Goal: Task Accomplishment & Management: Complete application form

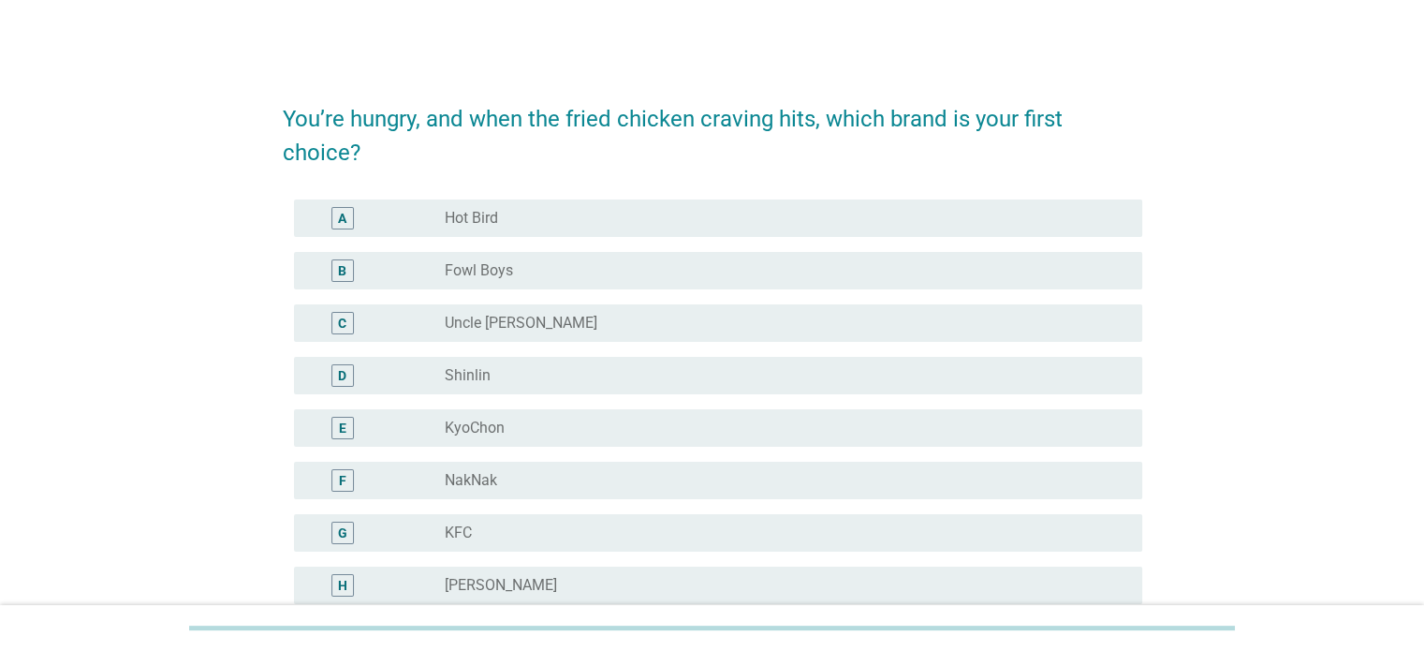
click at [1304, 463] on div "You’re hungry, and when the fried chicken craving hits, which brand is your fir…" at bounding box center [712, 478] width 1334 height 820
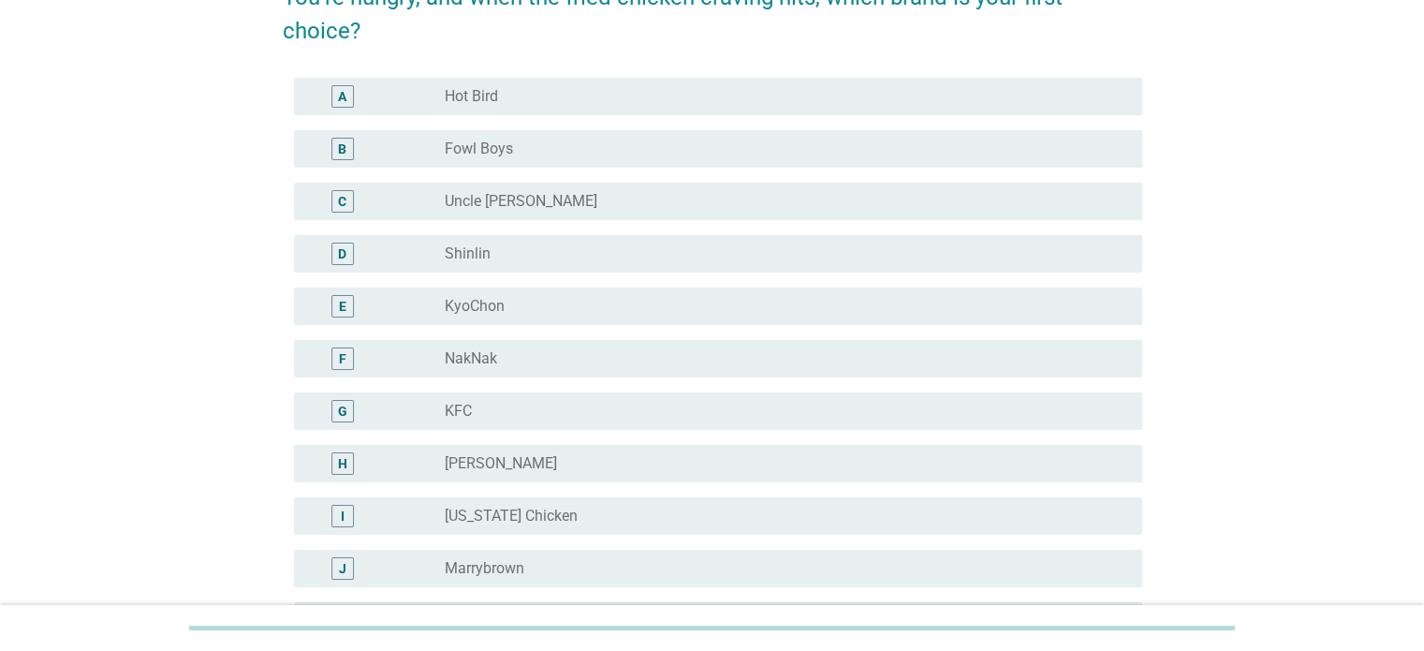
scroll to position [120, 0]
click at [336, 103] on div "A" at bounding box center [342, 98] width 22 height 22
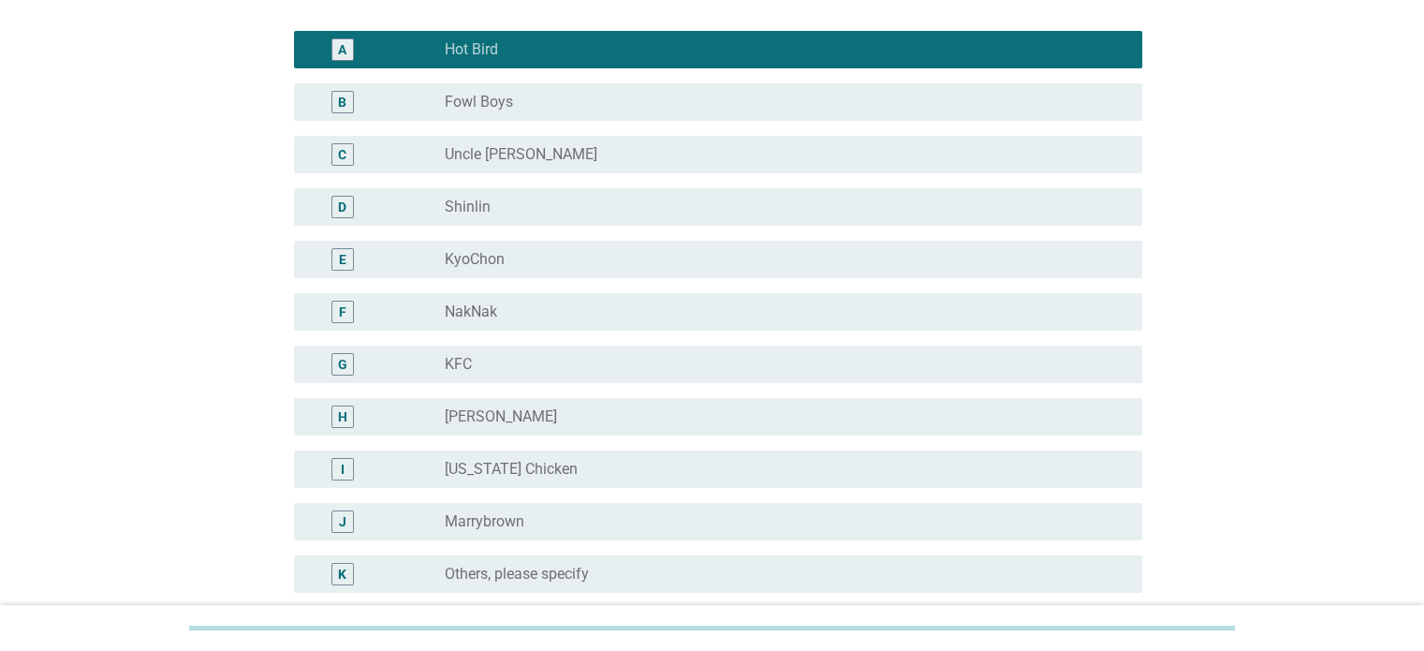
scroll to position [206, 0]
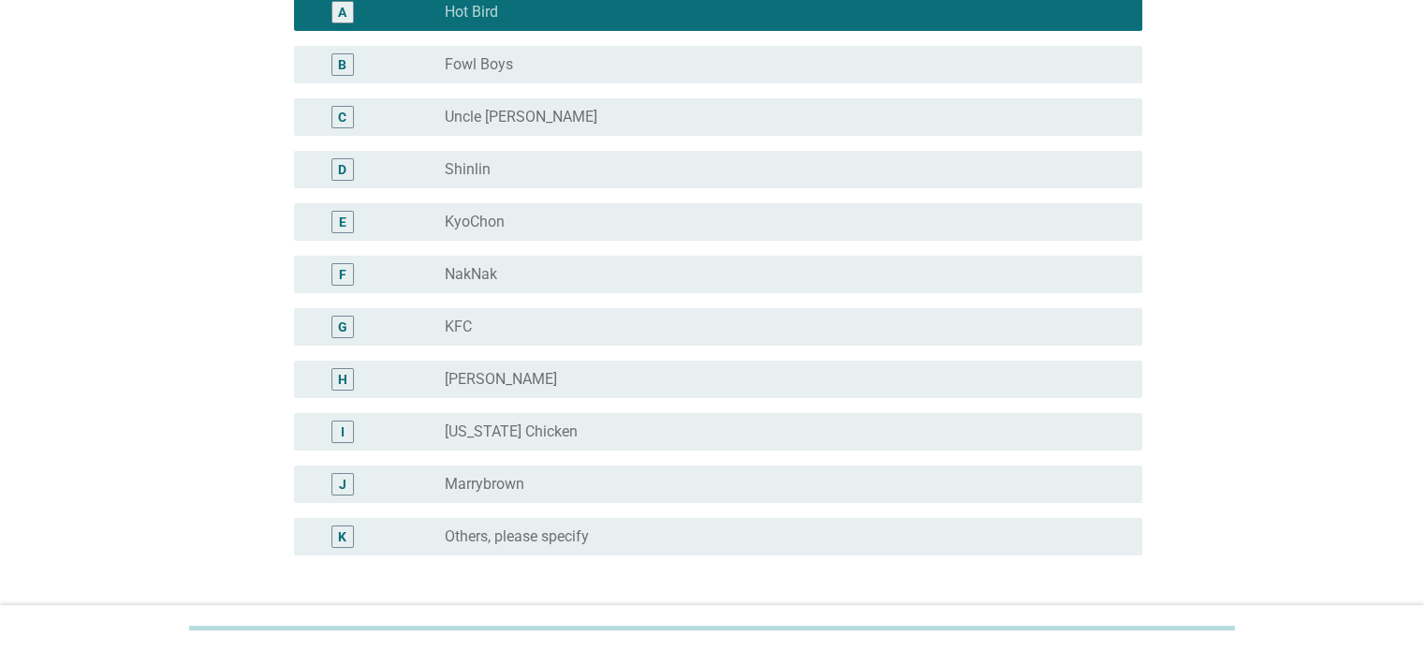
click at [341, 220] on div "E" at bounding box center [342, 222] width 7 height 20
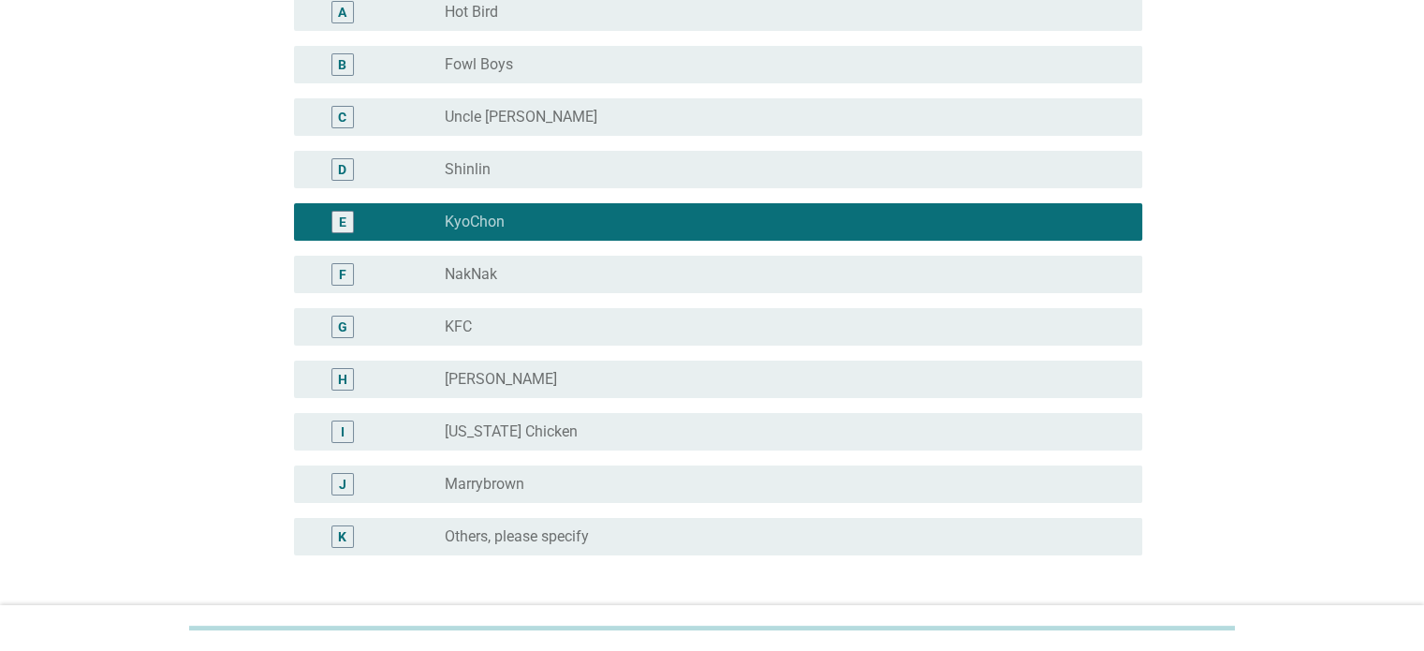
scroll to position [375, 0]
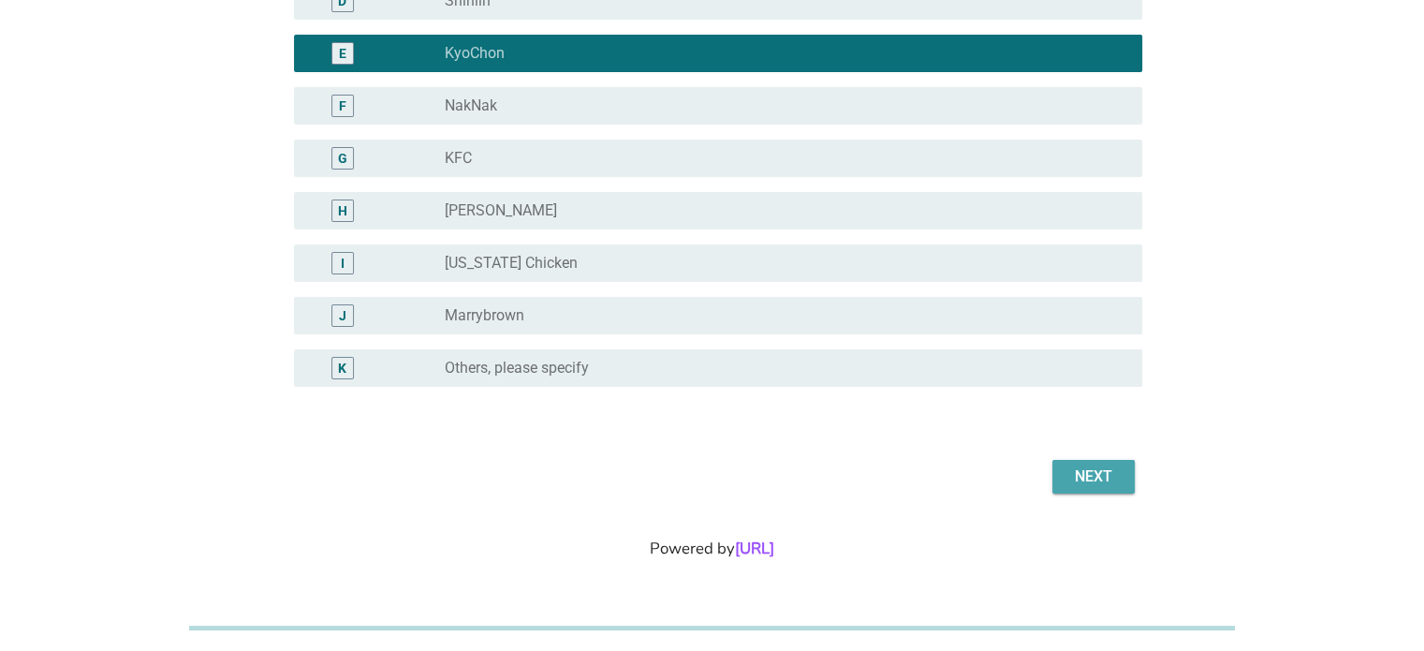
click at [1067, 463] on button "Next" at bounding box center [1093, 477] width 82 height 34
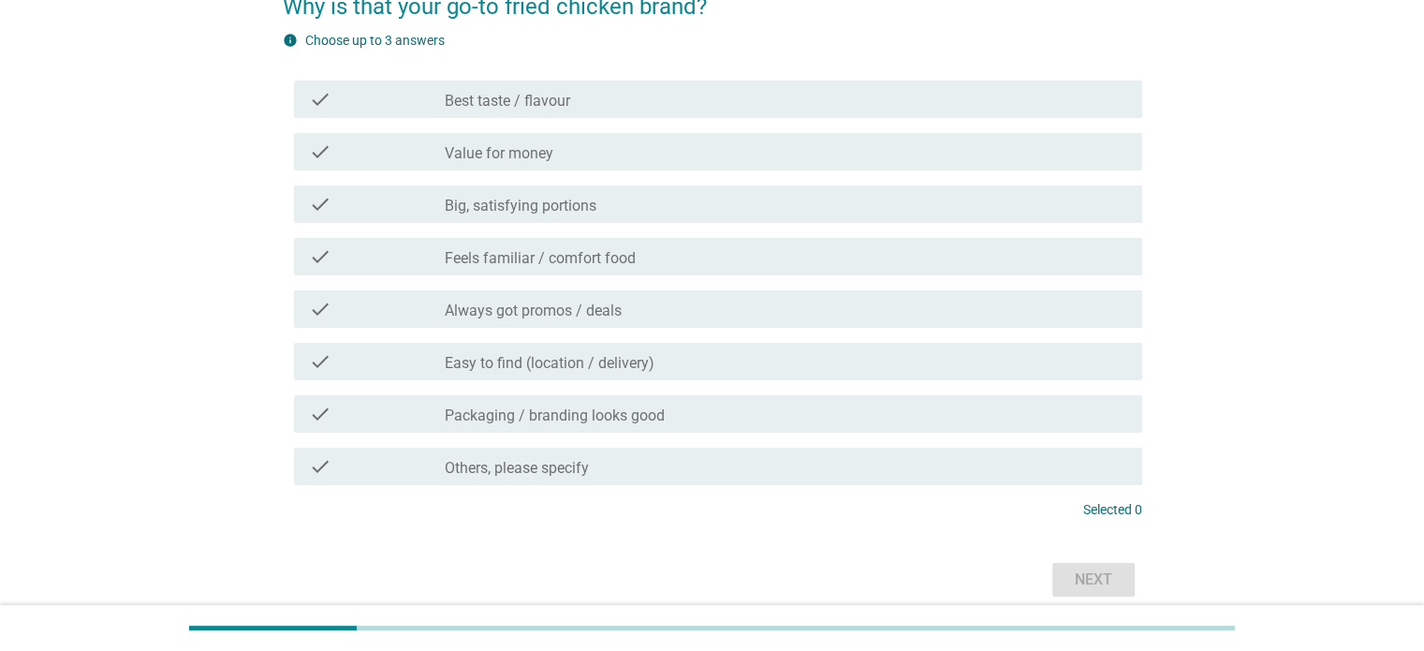
scroll to position [114, 0]
click at [425, 96] on div "check" at bounding box center [377, 97] width 137 height 22
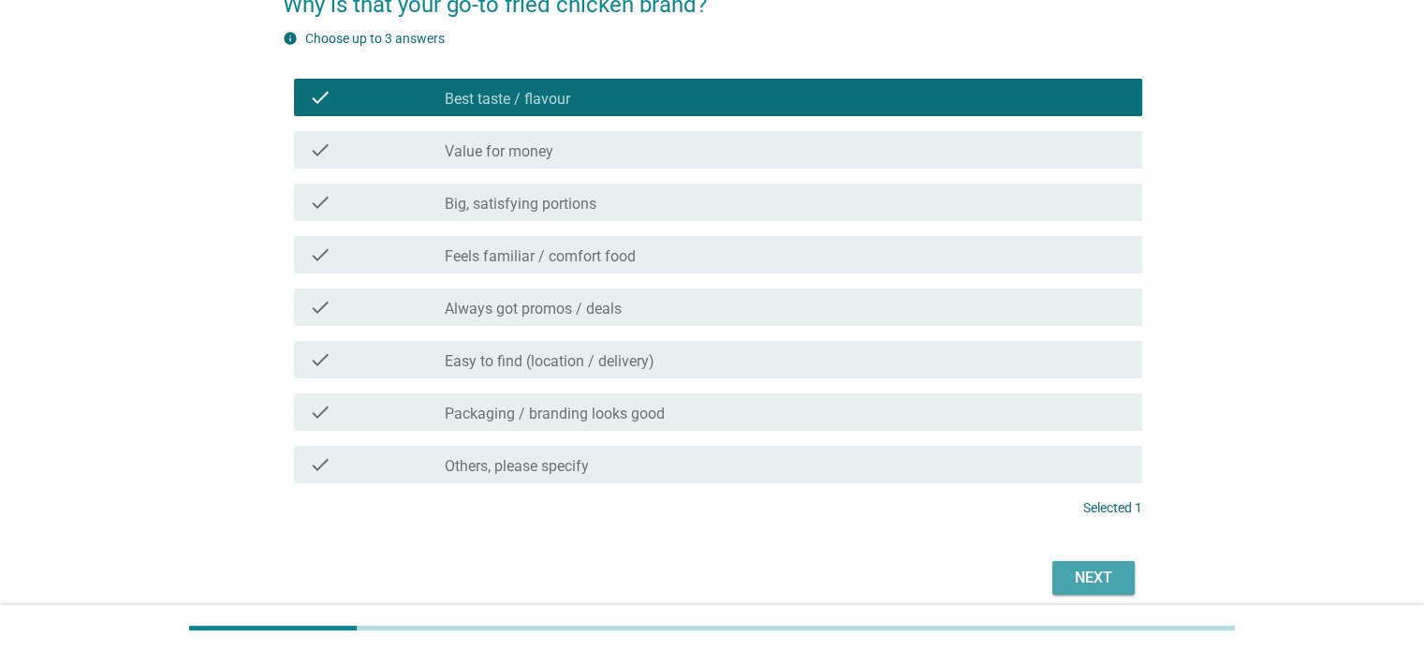
click at [1110, 593] on button "Next" at bounding box center [1093, 578] width 82 height 34
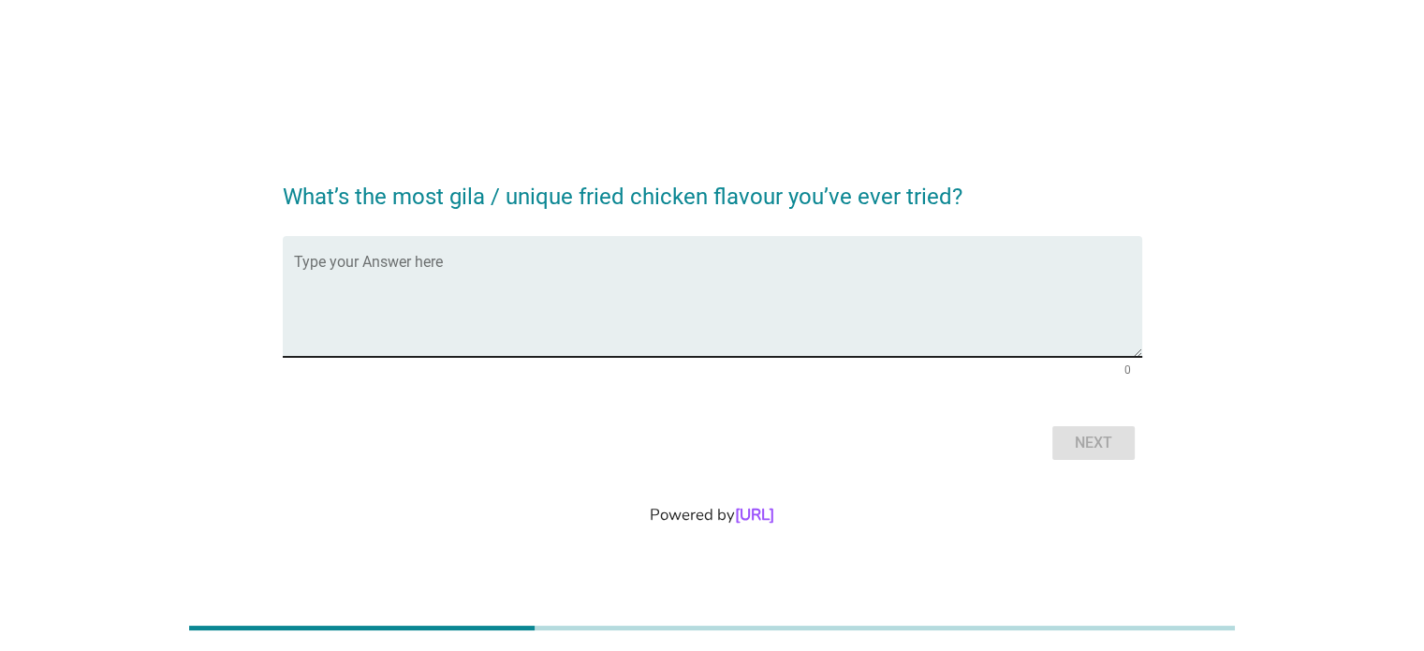
click at [378, 266] on textarea "Type your Answer here" at bounding box center [718, 307] width 848 height 98
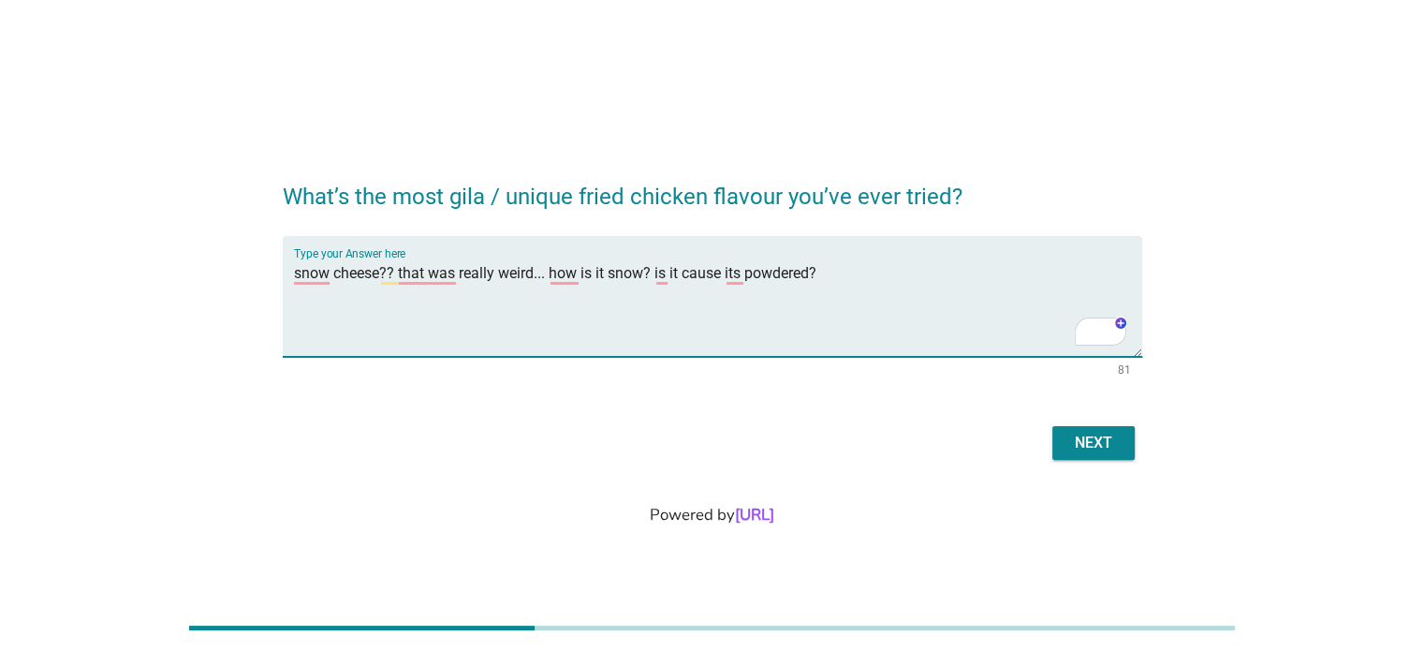
click at [378, 272] on textarea "snow cheese?? that was really weird... how is it snow? is it cause its powdered?" at bounding box center [718, 307] width 848 height 98
click at [329, 275] on textarea "snow cheese?? that was really weird... how is it snow? is it cause its powdered?" at bounding box center [718, 307] width 848 height 98
click at [890, 275] on textarea "snow spicy cheese?? that was really weird... how is it snow? is it cause its po…" at bounding box center [718, 307] width 848 height 98
type textarea "snow spicy cheese?? that was really weird... how is it snow? is it cause its po…"
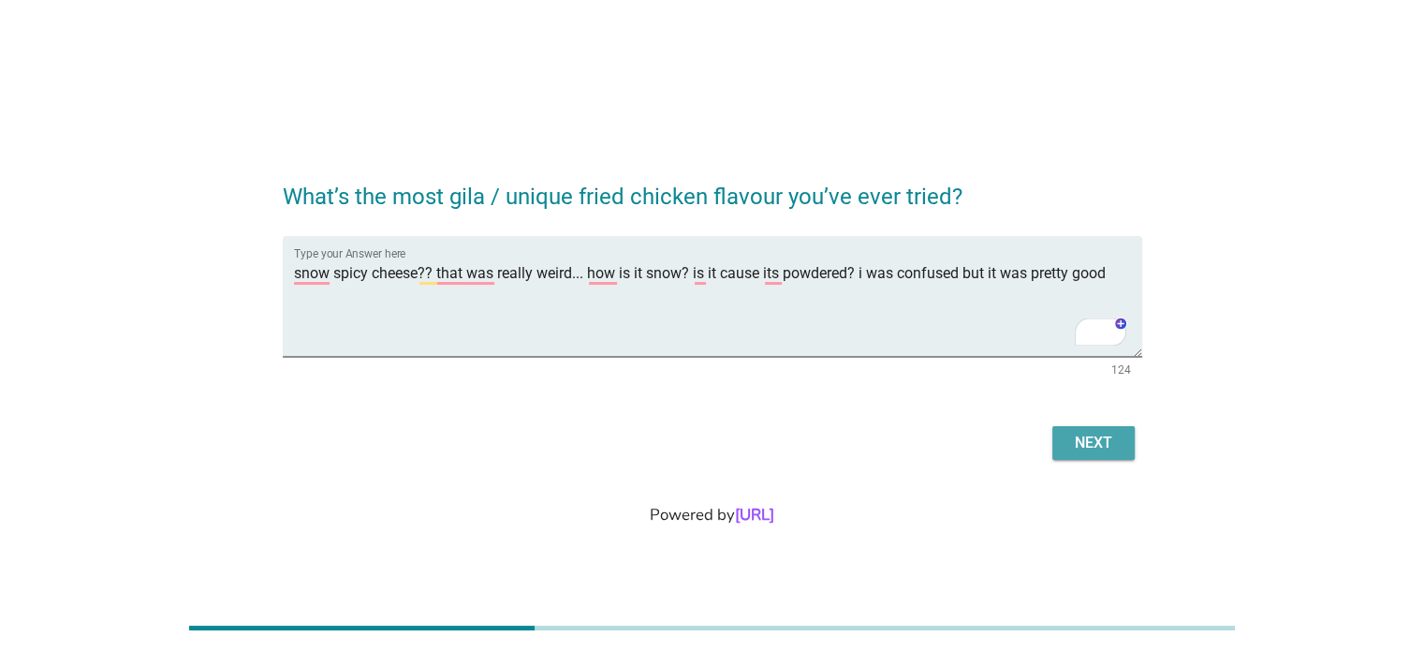
click at [1097, 442] on div "Next" at bounding box center [1093, 443] width 52 height 22
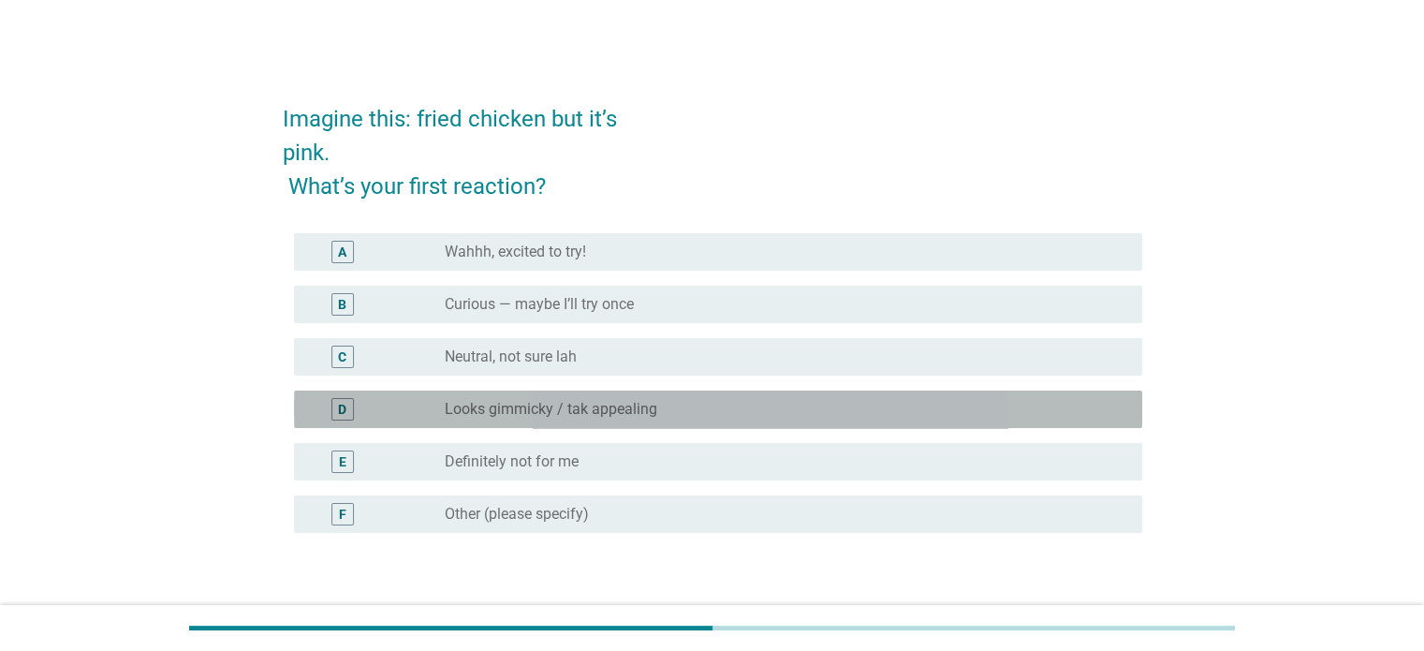
click at [476, 408] on label "Looks gimmicky / tak appealing" at bounding box center [551, 409] width 213 height 19
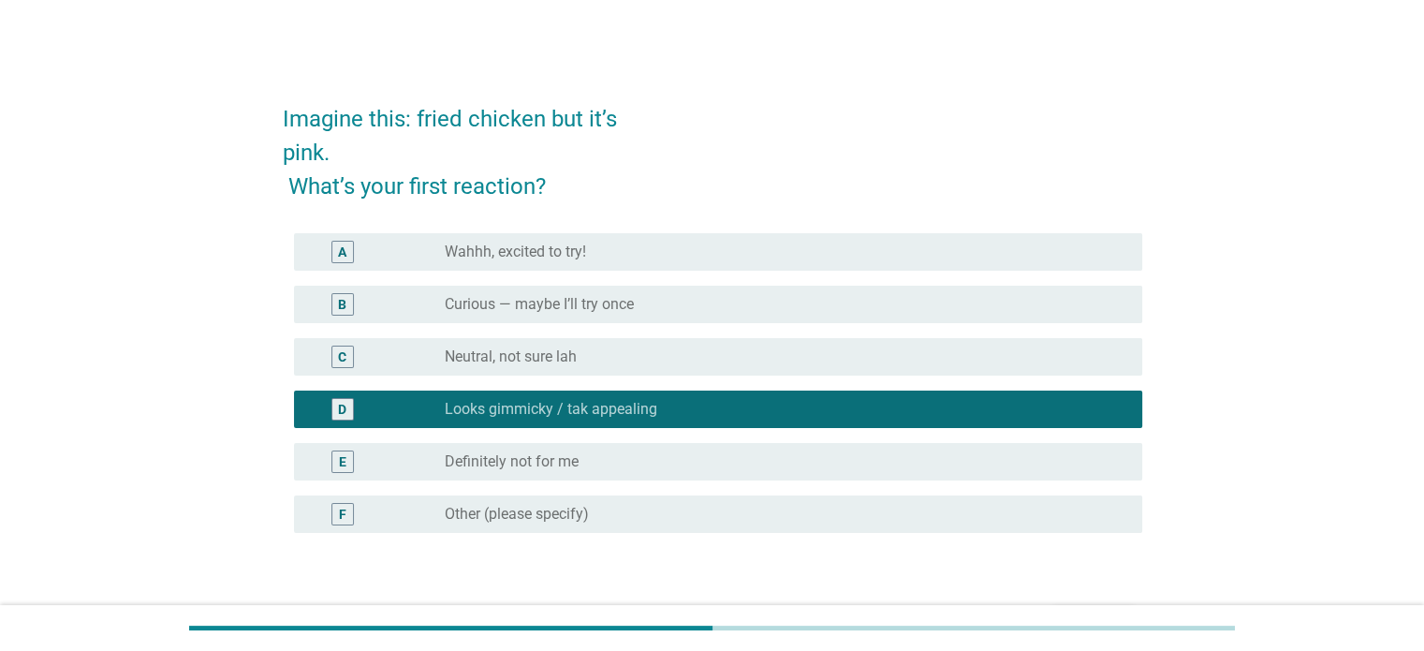
scroll to position [146, 0]
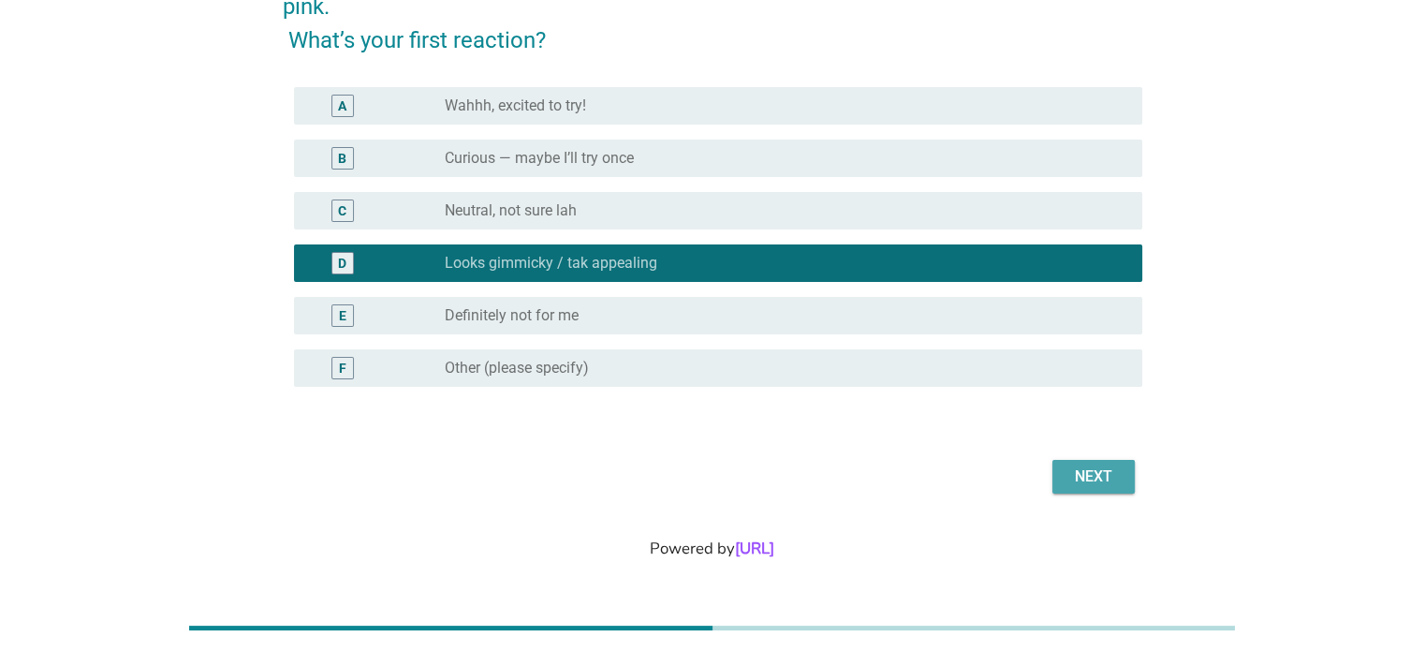
click at [1090, 488] on button "Next" at bounding box center [1093, 477] width 82 height 34
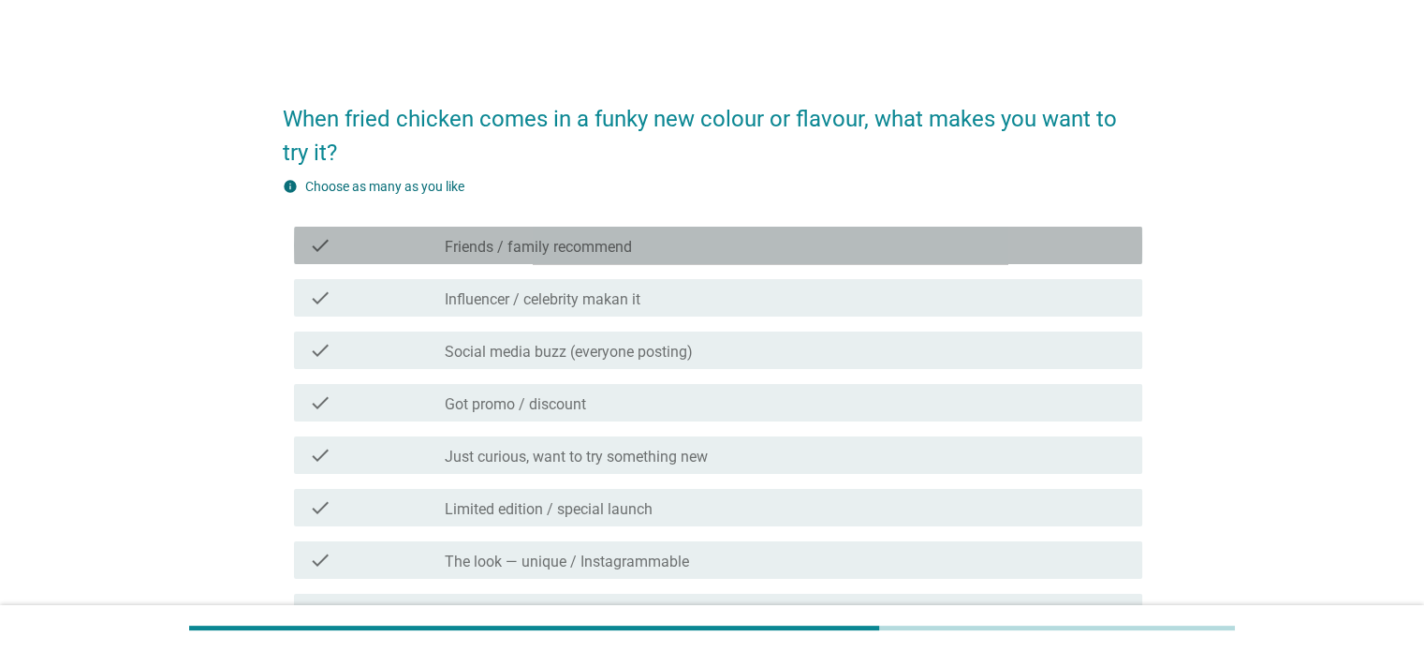
click at [499, 246] on label "Friends / family recommend" at bounding box center [538, 247] width 187 height 19
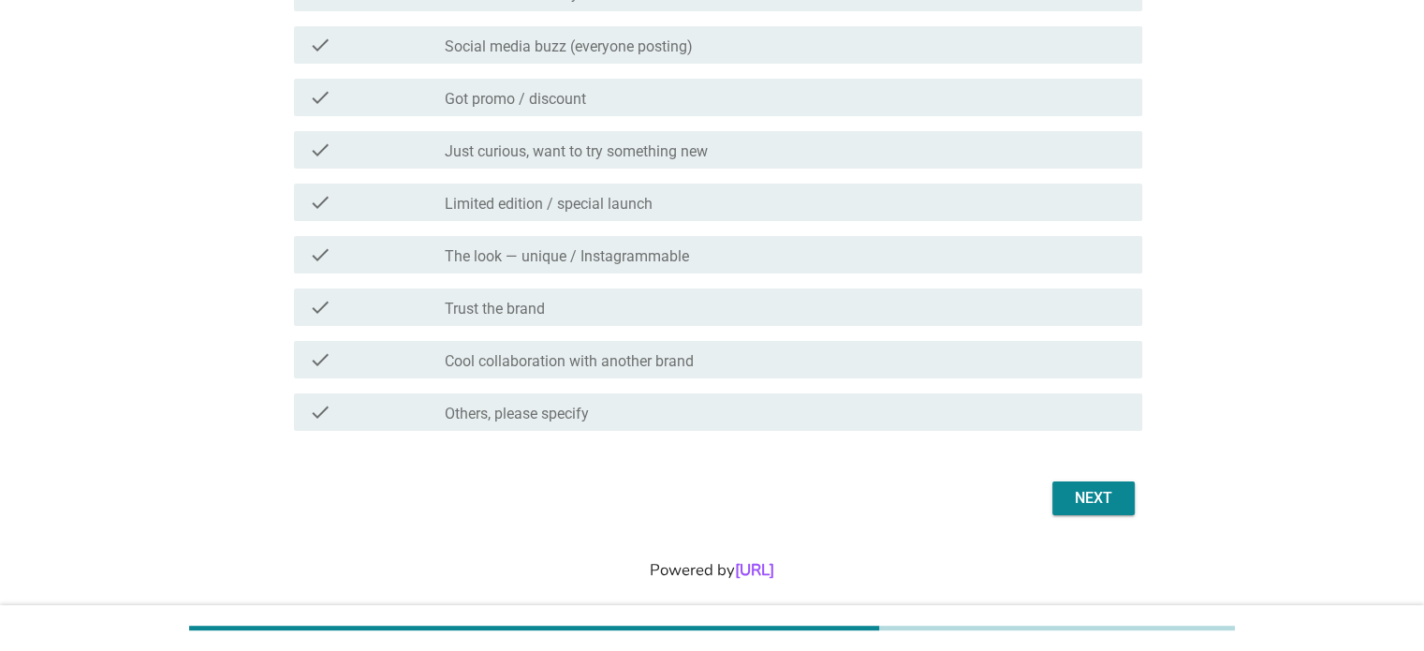
scroll to position [326, 0]
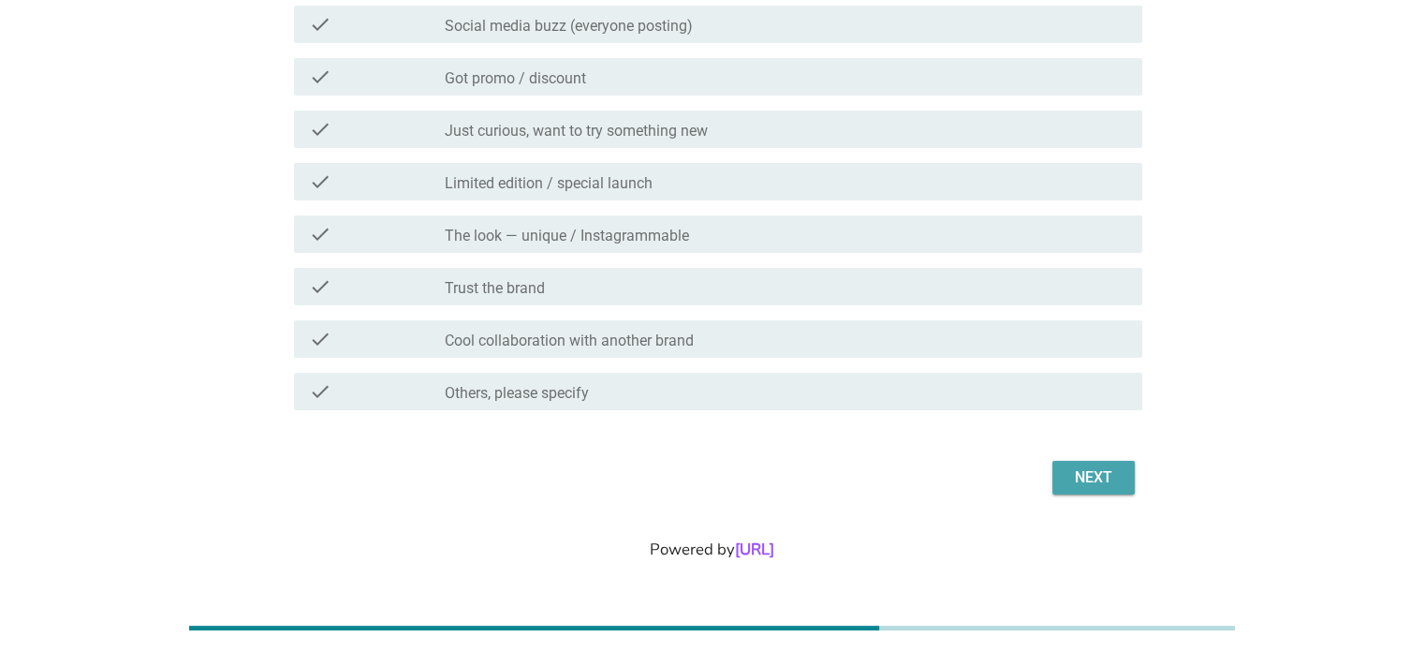
click at [1090, 471] on div "Next" at bounding box center [1093, 477] width 52 height 22
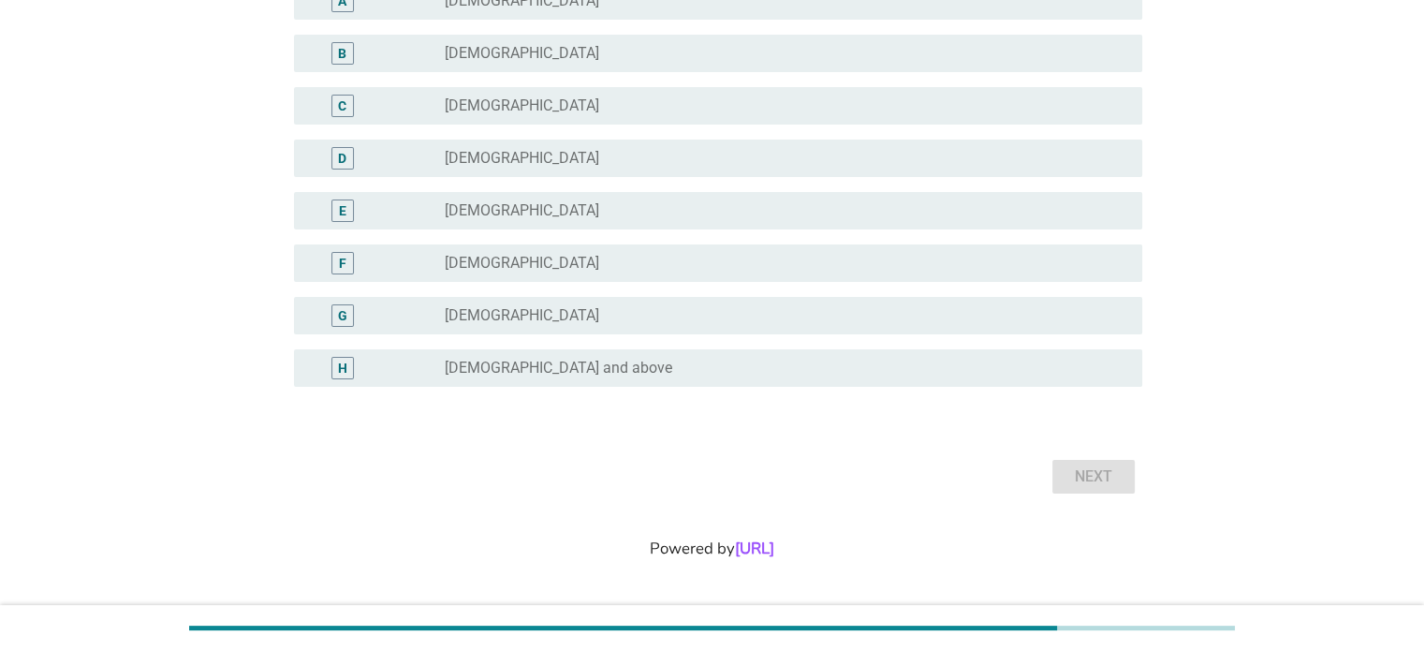
scroll to position [0, 0]
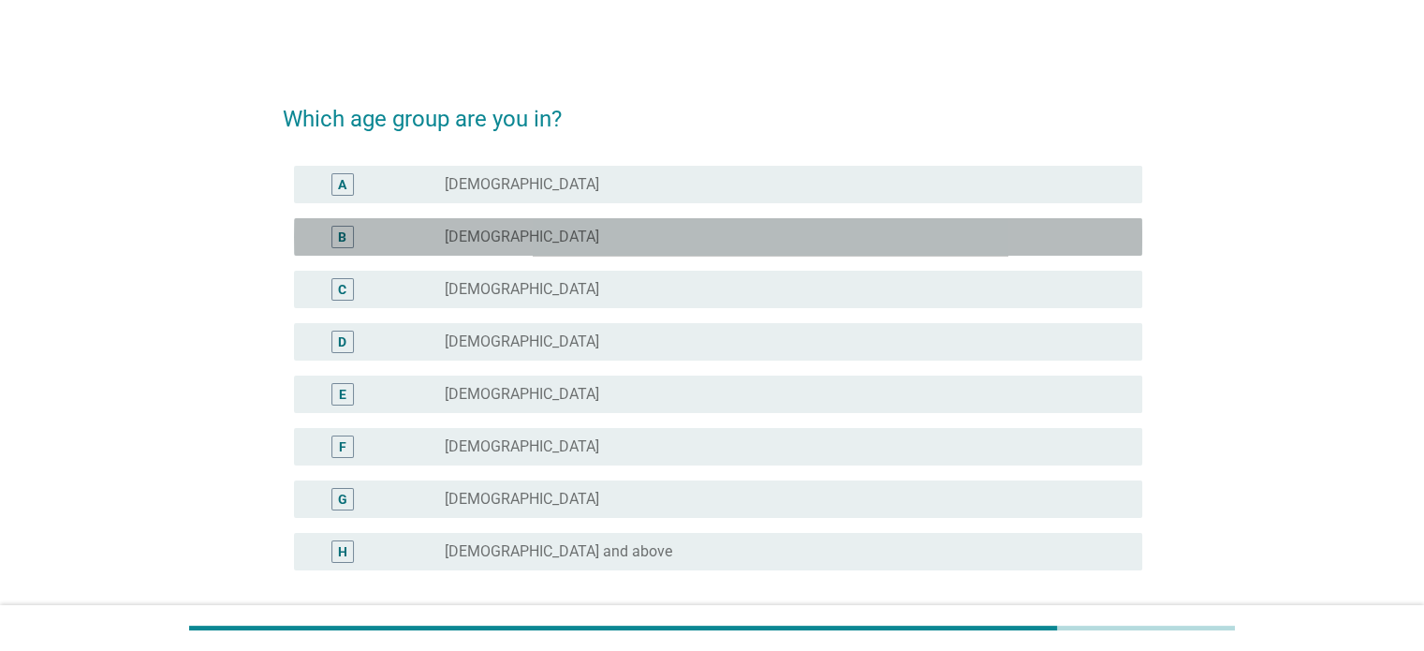
click at [461, 234] on label "[DEMOGRAPHIC_DATA]" at bounding box center [522, 237] width 154 height 19
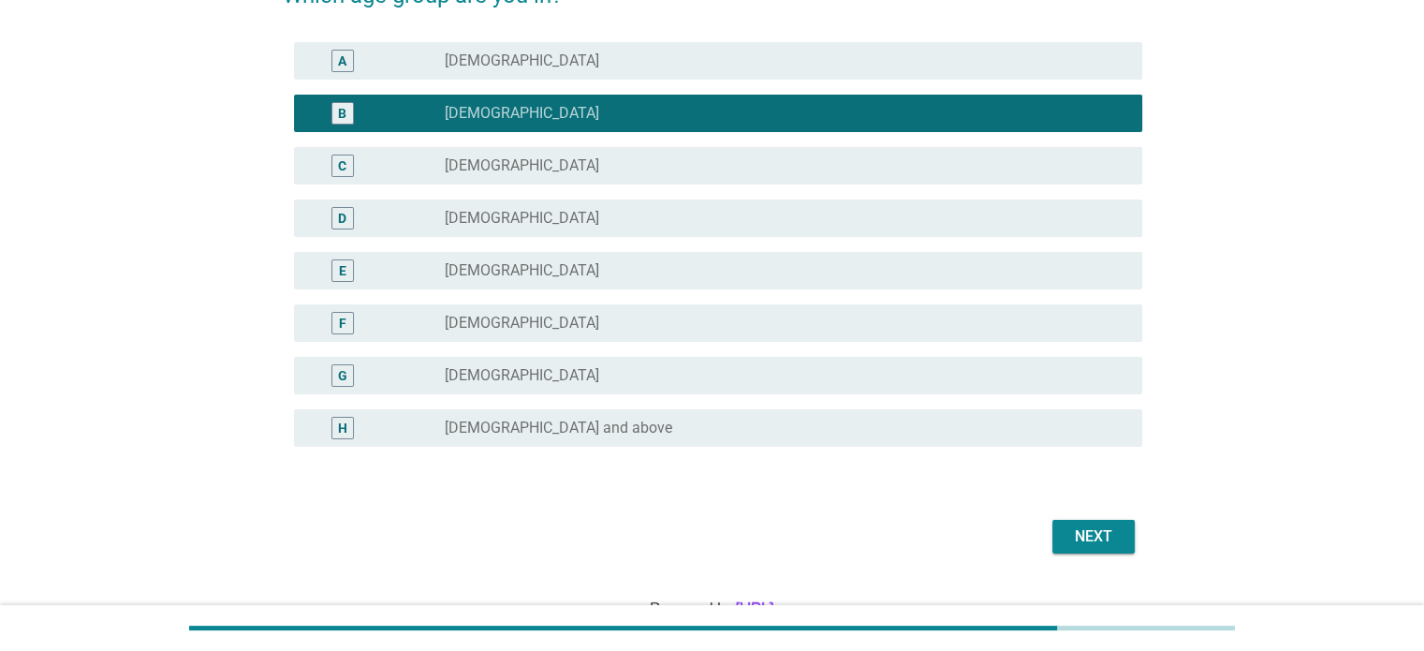
scroll to position [184, 0]
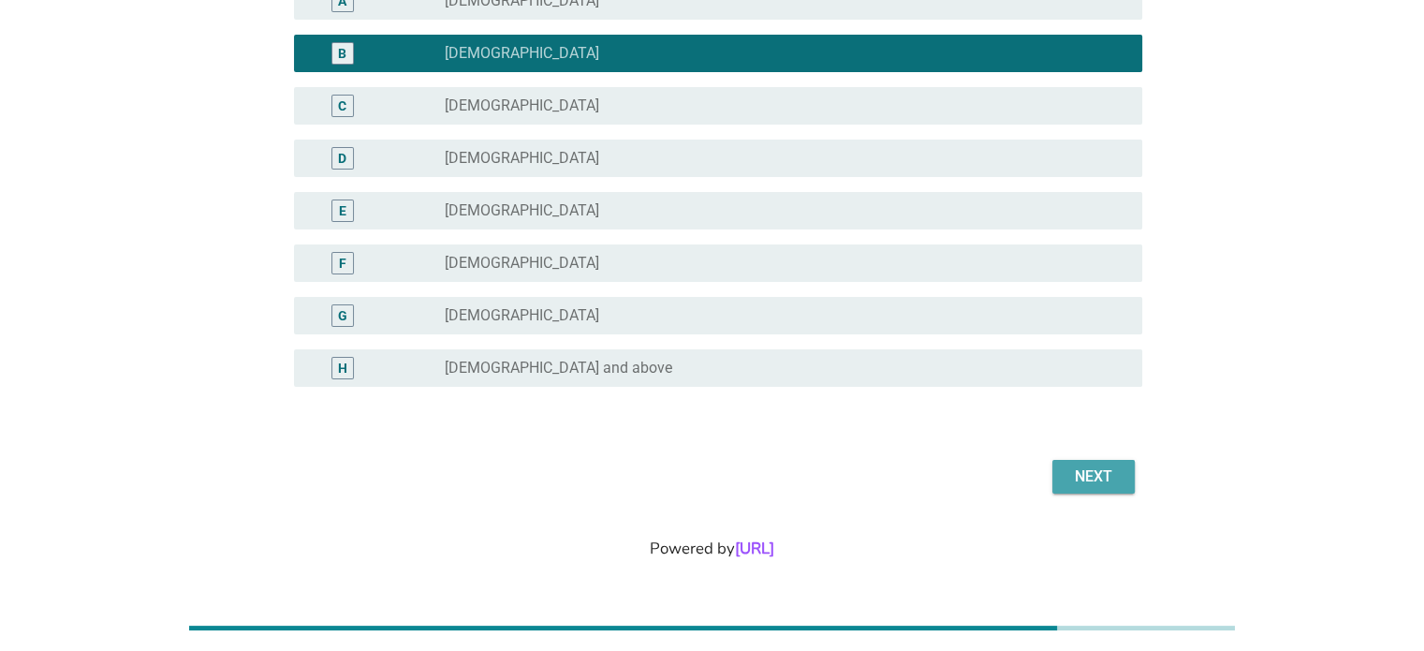
click at [1080, 474] on div "Next" at bounding box center [1093, 476] width 52 height 22
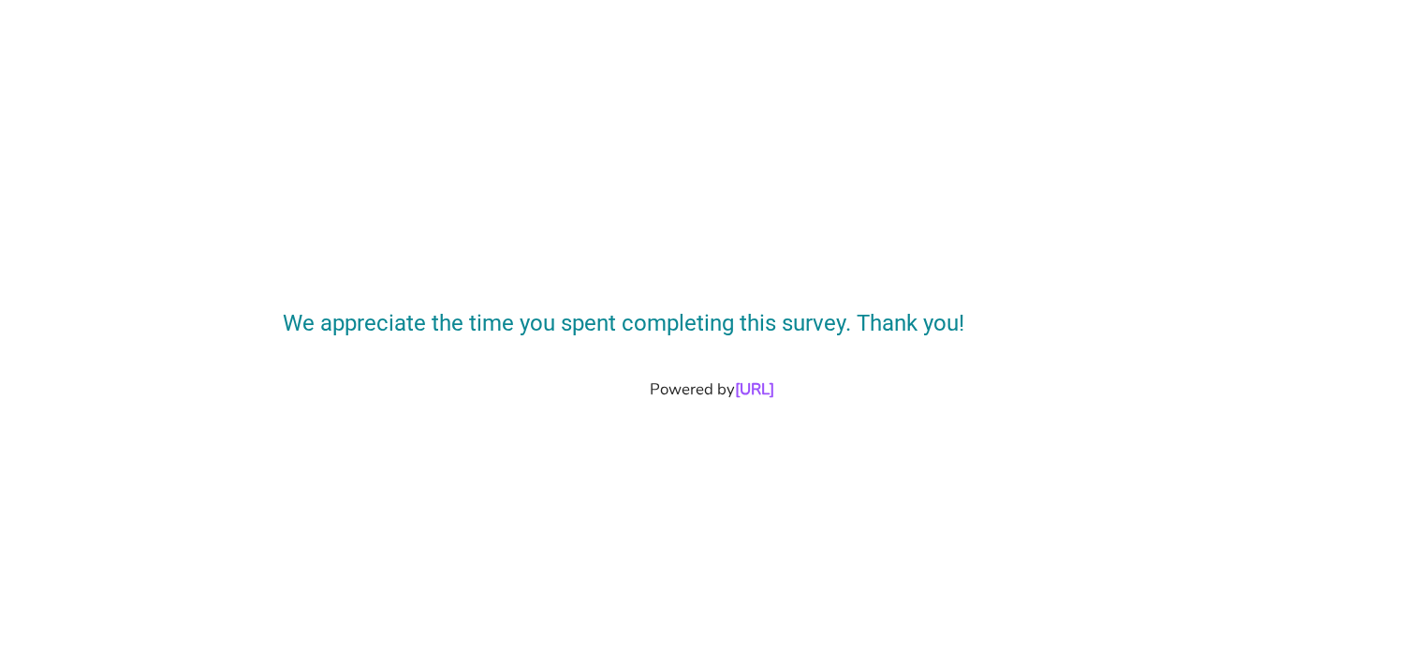
drag, startPoint x: 1293, startPoint y: 354, endPoint x: 1260, endPoint y: 360, distance: 33.4
click at [1293, 354] on div "We appreciate the time you spent completing this survey. Thank you!" at bounding box center [712, 313] width 1334 height 82
